Goal: Task Accomplishment & Management: Use online tool/utility

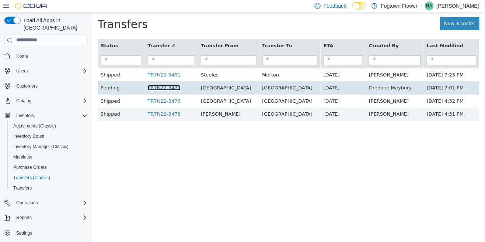
click at [168, 89] on link "TR7N22-3479" at bounding box center [164, 87] width 33 height 6
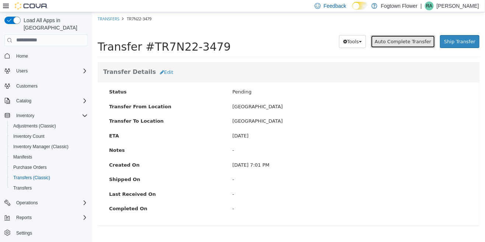
click at [412, 39] on span "Auto Complete Transfer" at bounding box center [403, 41] width 56 height 6
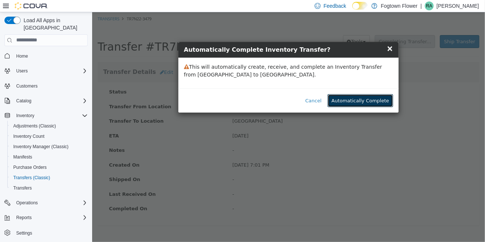
click at [380, 98] on button "Automatically Complete" at bounding box center [361, 100] width 66 height 13
